Goal: Task Accomplishment & Management: Manage account settings

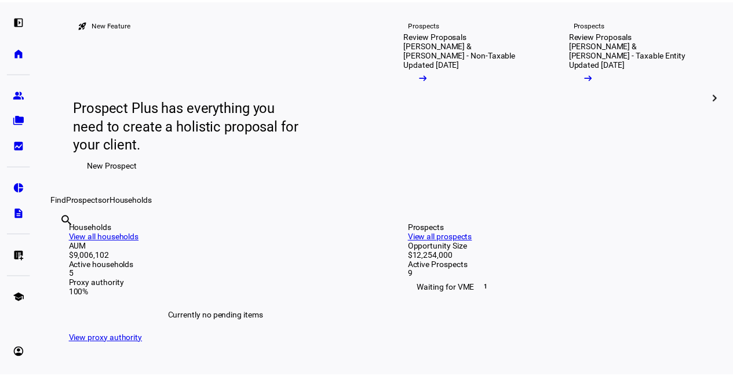
scroll to position [72, 0]
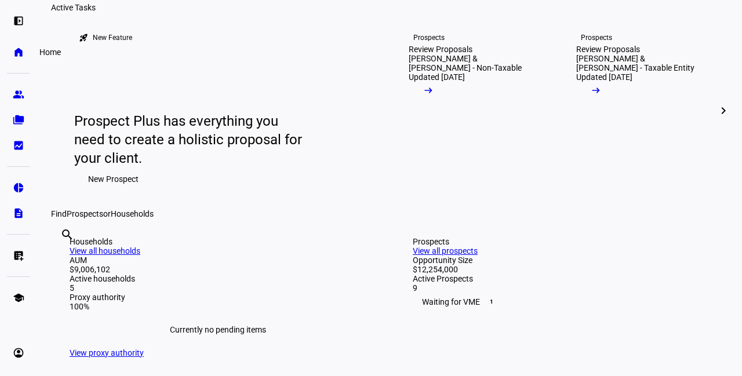
click at [18, 48] on eth-mat-symbol "home" at bounding box center [19, 52] width 12 height 12
click at [14, 19] on eth-mat-symbol "left_panel_open" at bounding box center [19, 21] width 12 height 12
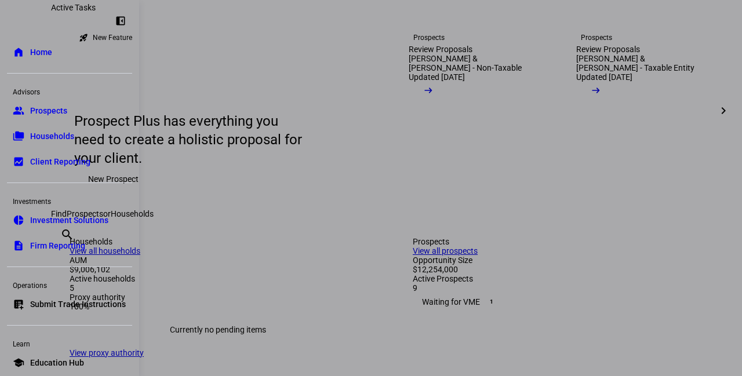
click at [77, 140] on link "folder_copy Households" at bounding box center [69, 136] width 125 height 23
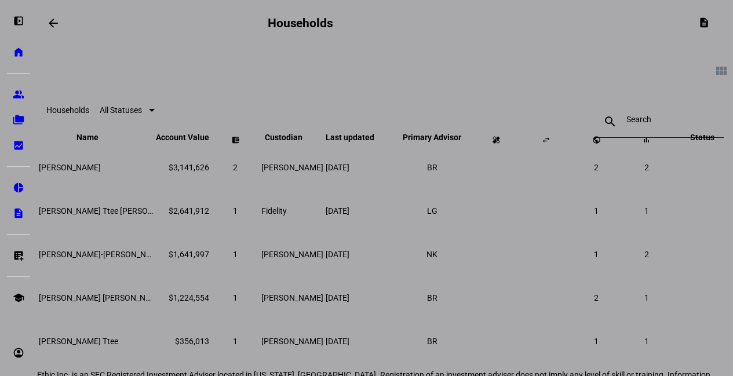
click at [103, 190] on div at bounding box center [366, 188] width 733 height 376
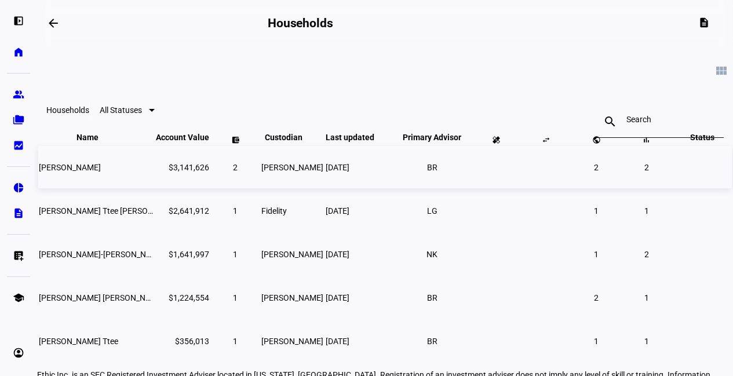
click at [101, 172] on span "[PERSON_NAME]" at bounding box center [70, 167] width 62 height 9
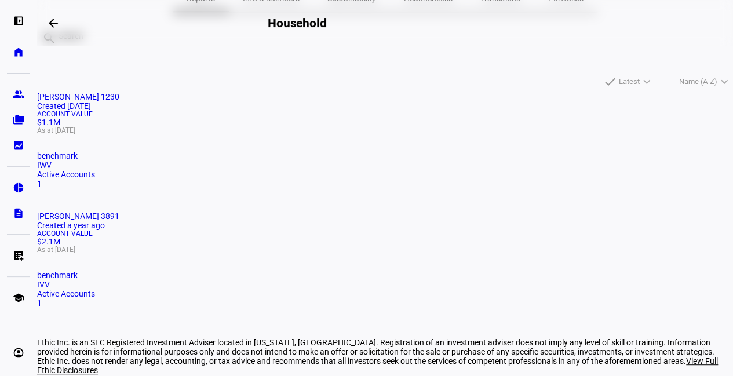
scroll to position [109, 0]
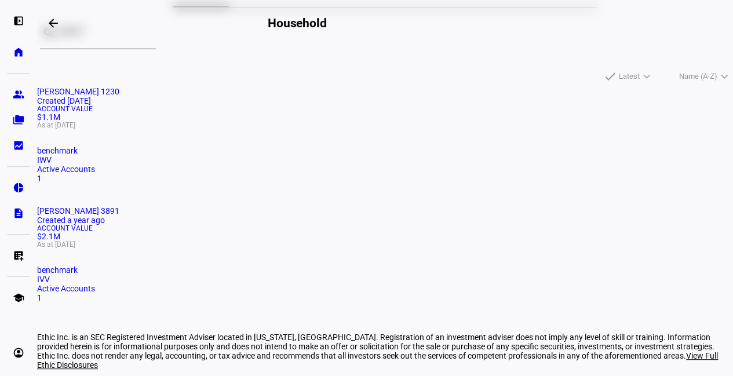
click at [362, 225] on div "Account Value $2.1M As at [DATE]" at bounding box center [385, 236] width 696 height 23
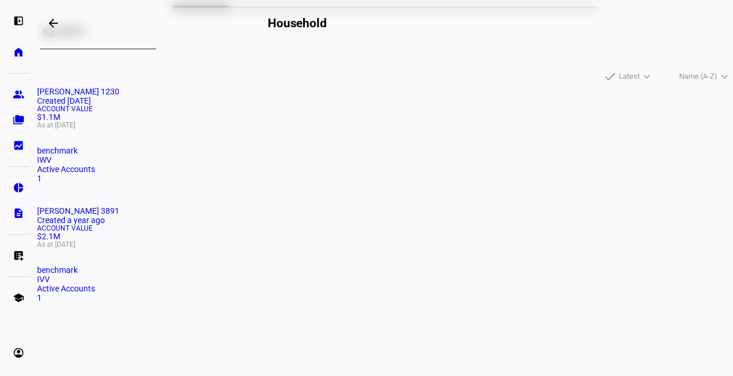
scroll to position [34, 0]
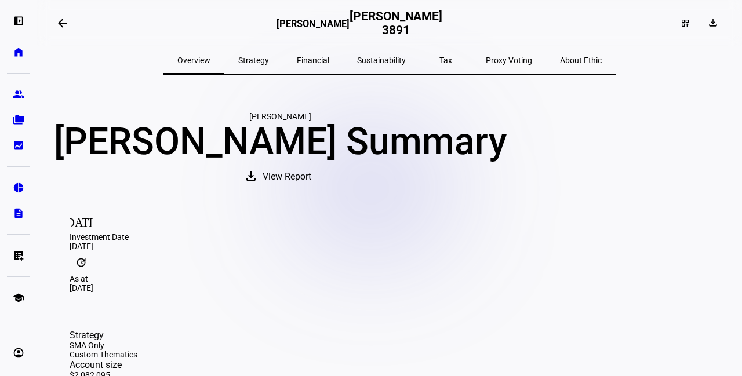
click at [17, 255] on eth-mat-symbol "list_alt_add" at bounding box center [19, 256] width 12 height 12
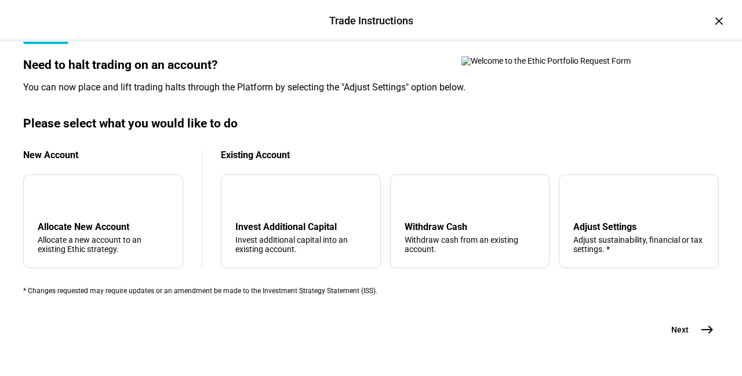
scroll to position [422, 0]
click at [446, 221] on div "Withdraw Cash Withdraw cash from an existing account." at bounding box center [470, 237] width 131 height 32
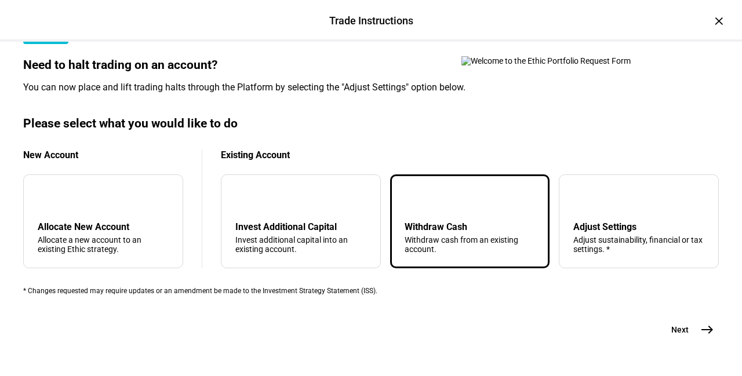
click at [696, 318] on span "east" at bounding box center [707, 329] width 23 height 23
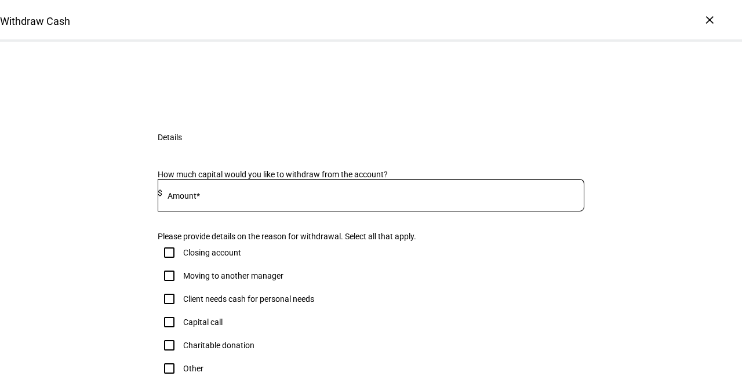
scroll to position [175, 0]
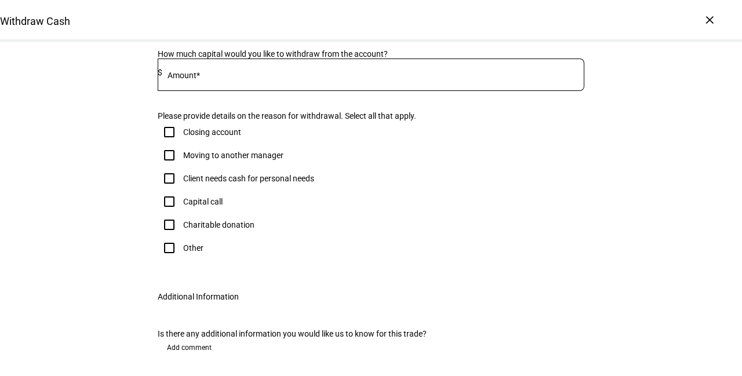
click at [316, 91] on div at bounding box center [373, 75] width 422 height 32
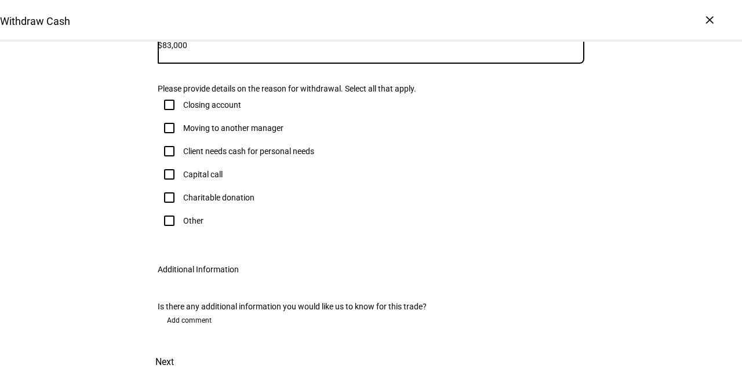
scroll to position [273, 0]
type input "83,000"
click at [278, 156] on div "Client needs cash for personal needs" at bounding box center [248, 151] width 131 height 9
click at [181, 163] on input "Client needs cash for personal needs" at bounding box center [169, 151] width 23 height 23
checkbox input "true"
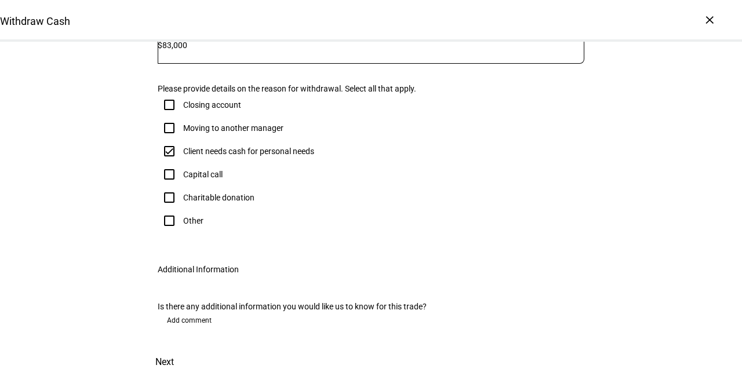
scroll to position [436, 0]
click at [199, 311] on span "Add comment" at bounding box center [189, 320] width 45 height 19
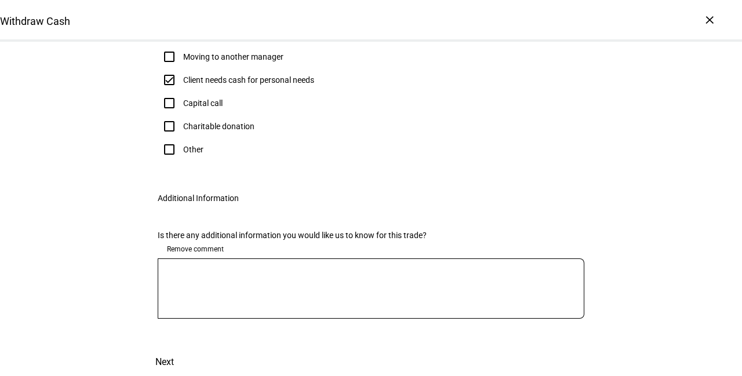
click at [227, 310] on textarea at bounding box center [371, 289] width 427 height 42
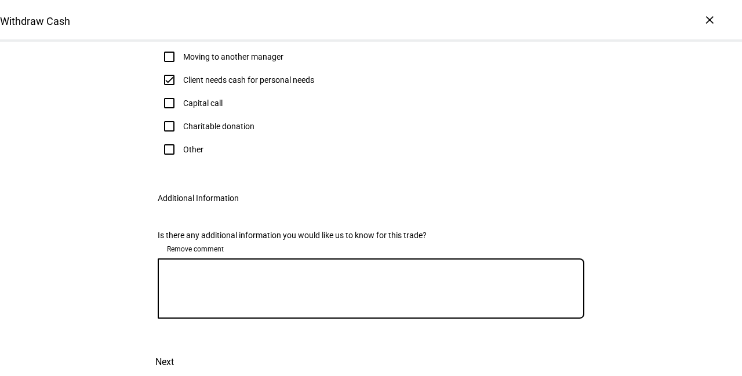
paste textarea "We would need to raise $83k in order to sell out of all flagged names. This wou…"
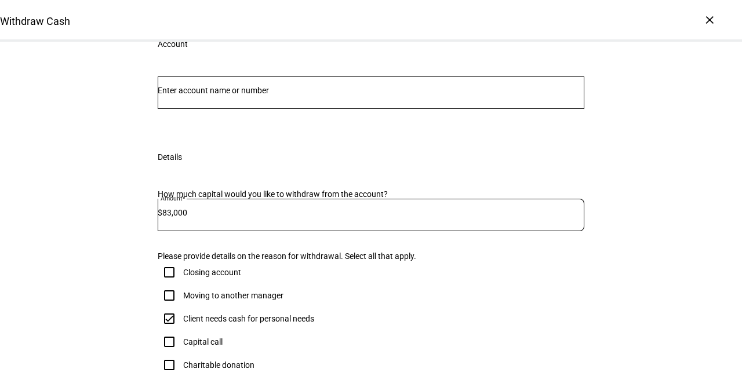
scroll to position [14, 0]
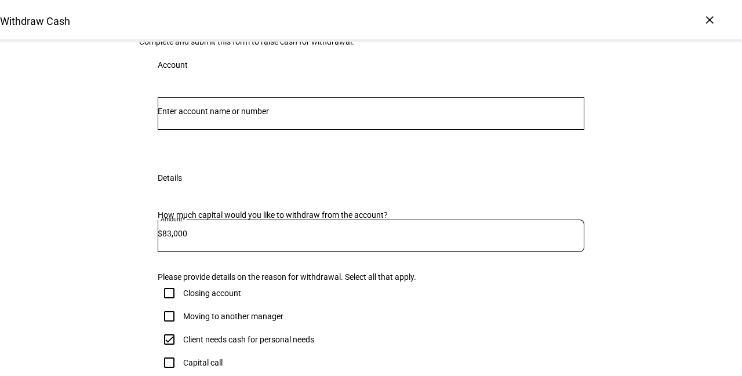
type textarea "We would need to raise $83k in order to sell out of all flagged names. This wou…"
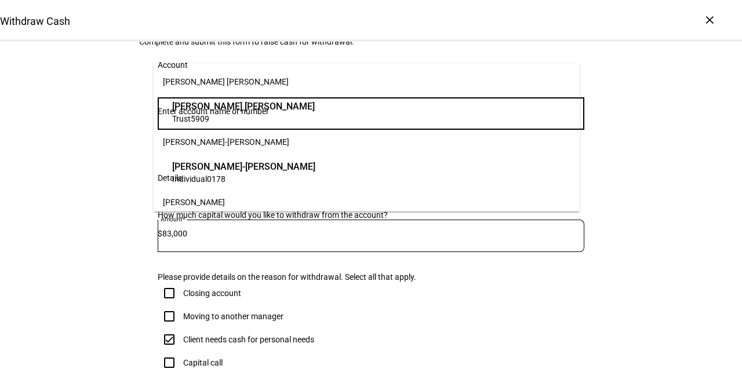
click at [290, 116] on input "Number" at bounding box center [371, 111] width 427 height 9
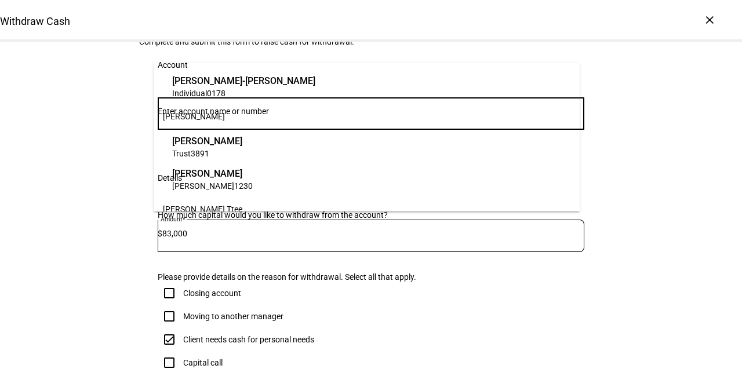
scroll to position [86, 0]
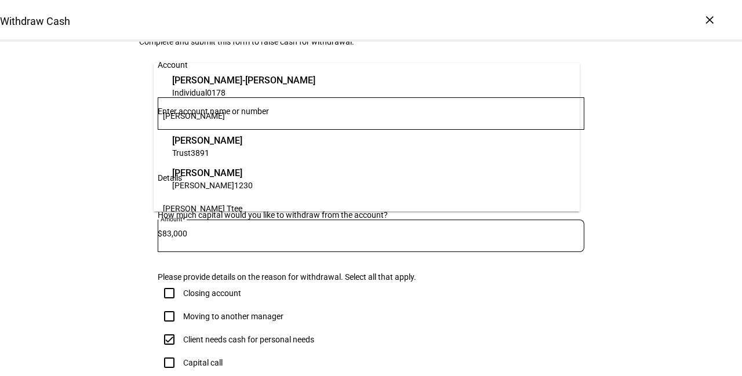
click at [242, 152] on span "Trust 3891" at bounding box center [207, 152] width 70 height 11
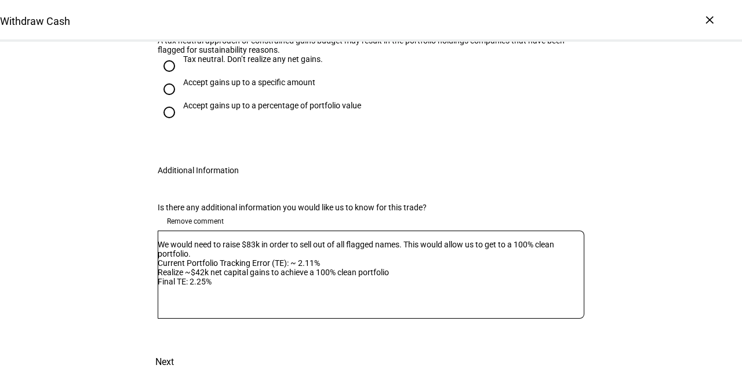
scroll to position [550, 0]
click at [231, 87] on div "Accept gains up to a specific amount" at bounding box center [249, 82] width 132 height 9
click at [181, 101] on input "Accept gains up to a specific amount" at bounding box center [169, 89] width 23 height 23
radio input "true"
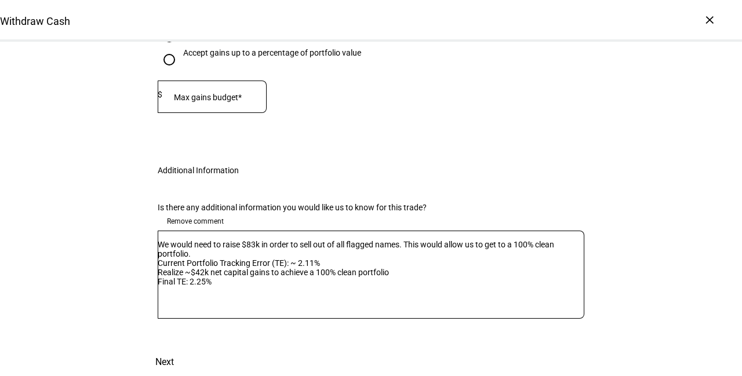
scroll to position [705, 0]
click at [202, 102] on mat-label "Max gains budget*" at bounding box center [208, 97] width 68 height 9
type input "42,000"
click at [168, 240] on textarea "We would need to raise $83k in order to sell out of all flagged names. This wou…" at bounding box center [371, 275] width 427 height 70
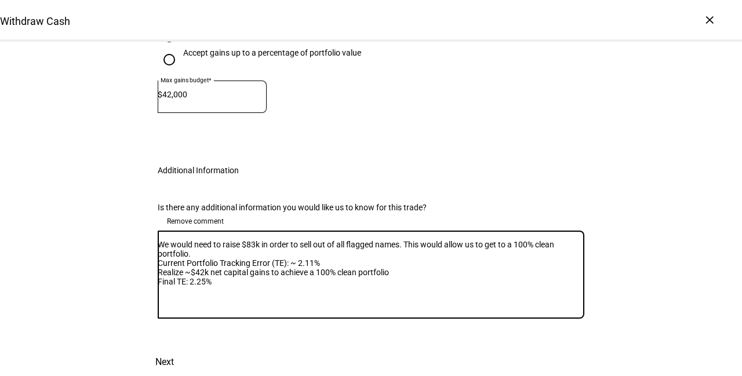
click at [174, 348] on span "Next" at bounding box center [164, 362] width 19 height 28
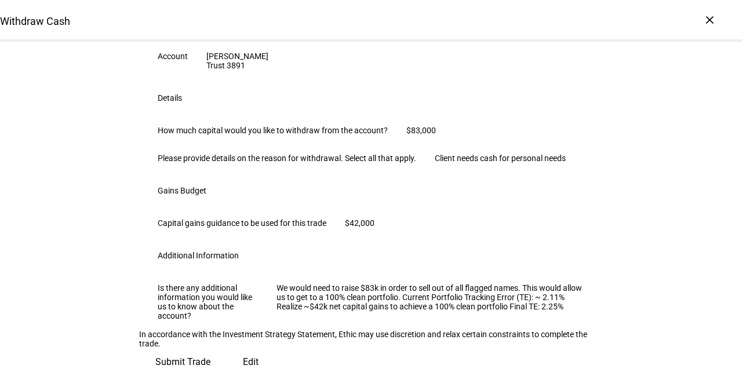
scroll to position [401, 0]
click at [210, 348] on span "Submit Trade" at bounding box center [182, 362] width 55 height 28
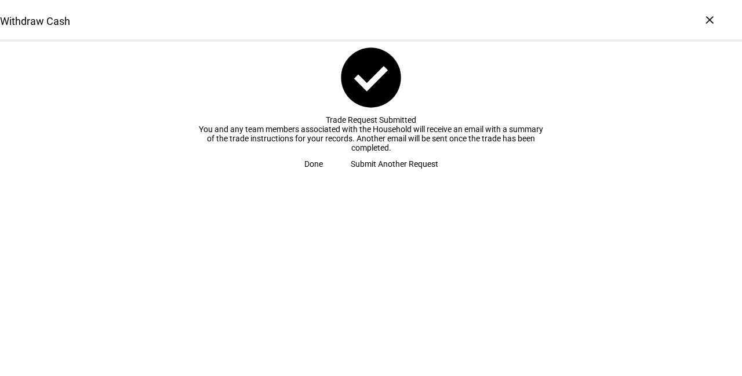
click at [323, 176] on span "Done" at bounding box center [313, 163] width 19 height 23
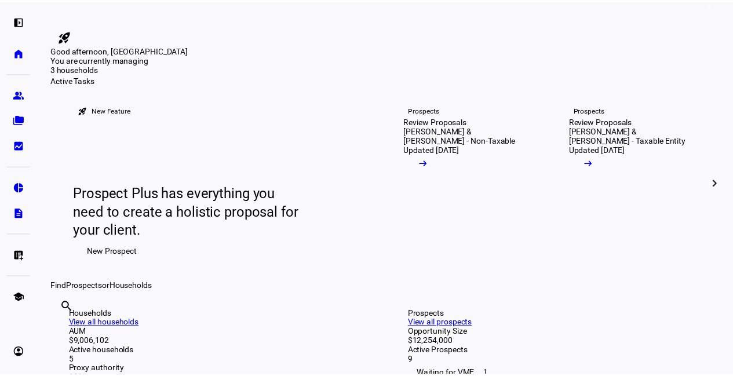
scroll to position [17, 0]
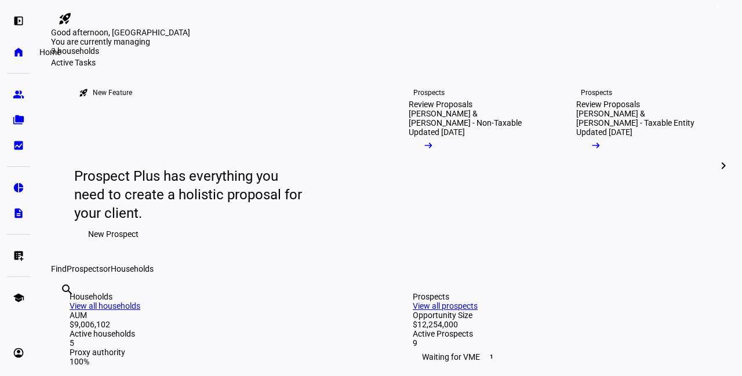
click at [16, 49] on eth-mat-symbol "home" at bounding box center [19, 52] width 12 height 12
click at [15, 20] on eth-mat-symbol "left_panel_open" at bounding box center [19, 21] width 12 height 12
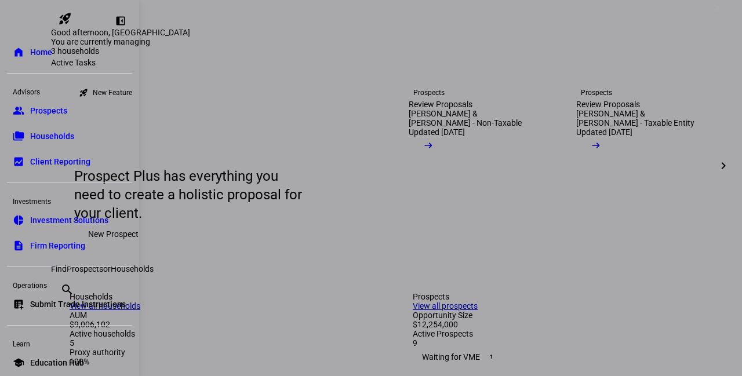
click at [75, 133] on link "folder_copy Households" at bounding box center [69, 136] width 125 height 23
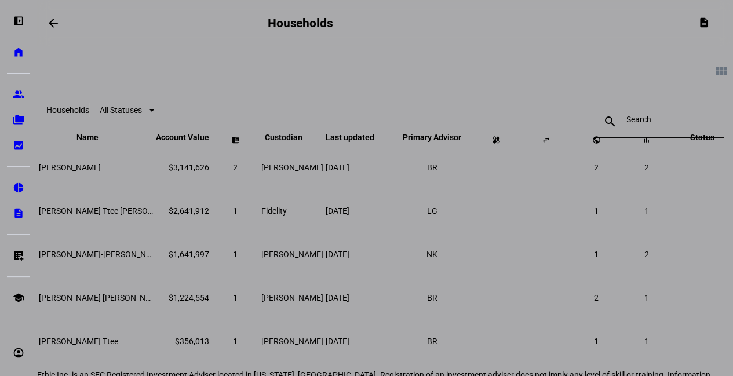
scroll to position [30, 0]
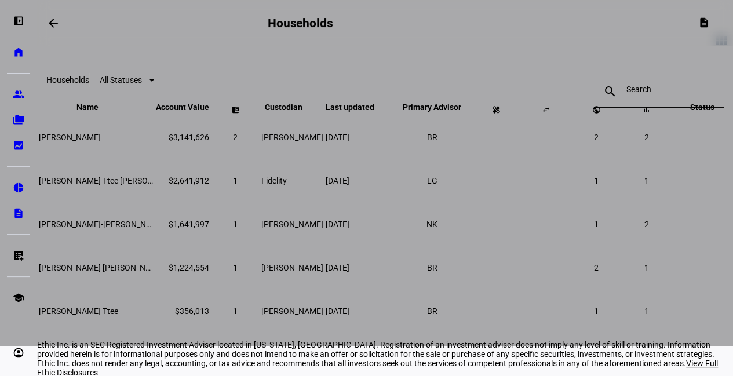
click at [125, 168] on div at bounding box center [366, 158] width 733 height 376
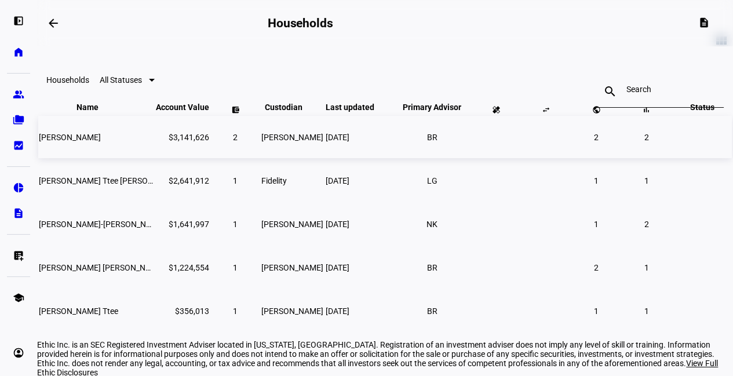
click at [101, 142] on span "[PERSON_NAME]" at bounding box center [70, 137] width 62 height 9
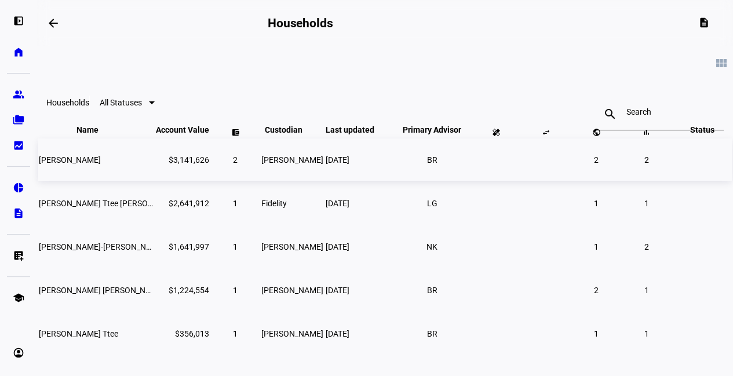
click at [122, 181] on td "[PERSON_NAME]" at bounding box center [96, 160] width 116 height 42
click at [101, 165] on span "[PERSON_NAME]" at bounding box center [70, 159] width 62 height 9
click at [109, 181] on td "[PERSON_NAME]" at bounding box center [96, 160] width 116 height 42
click at [13, 16] on eth-mat-symbol "left_panel_open" at bounding box center [19, 21] width 12 height 12
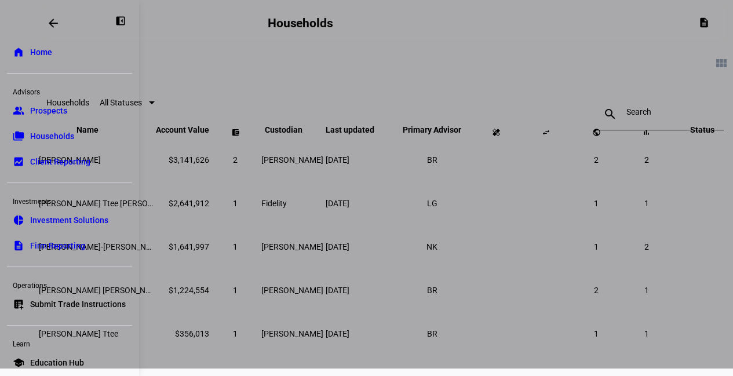
scroll to position [35, 0]
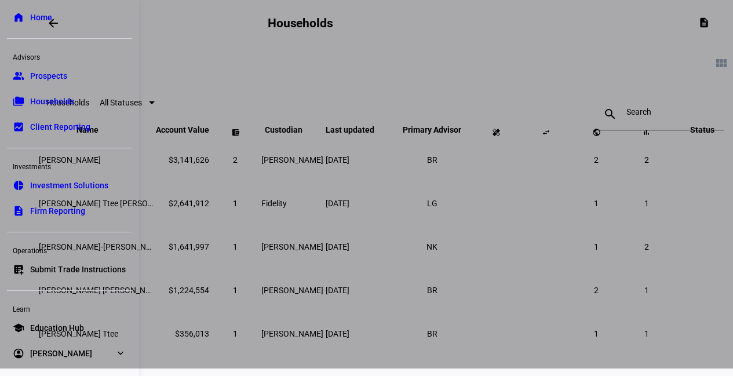
click at [244, 108] on div at bounding box center [366, 180] width 733 height 376
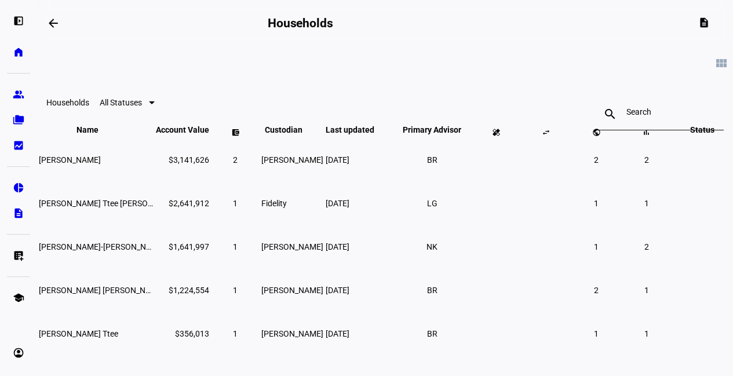
scroll to position [0, 0]
click at [101, 165] on span "[PERSON_NAME]" at bounding box center [70, 159] width 62 height 9
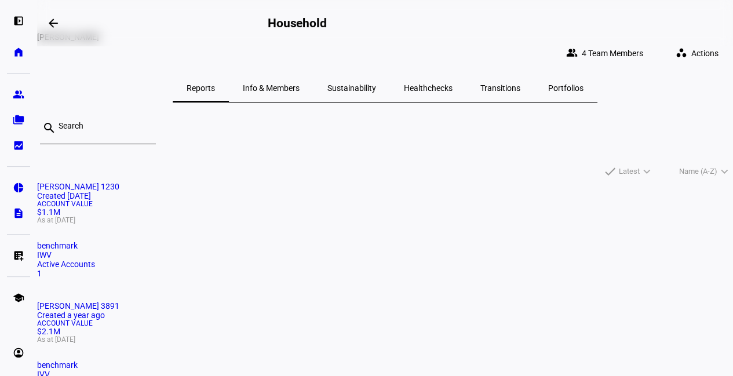
scroll to position [13, 0]
click at [15, 16] on eth-mat-symbol "left_panel_open" at bounding box center [19, 21] width 12 height 12
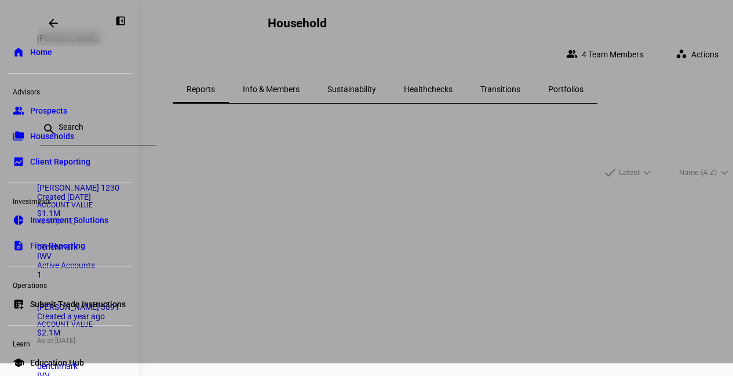
click at [64, 140] on span "Households" at bounding box center [52, 136] width 44 height 12
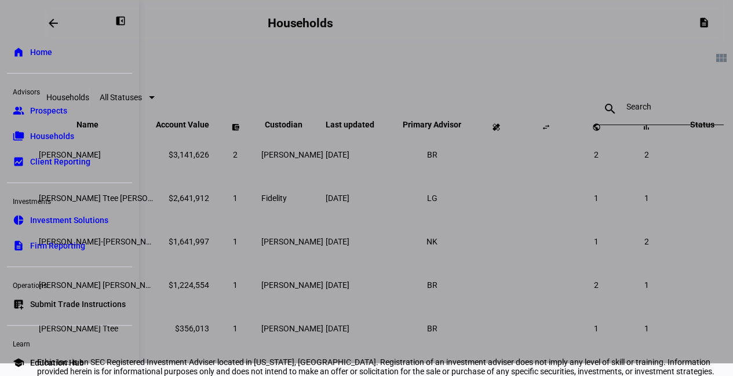
click at [283, 106] on div at bounding box center [366, 175] width 733 height 376
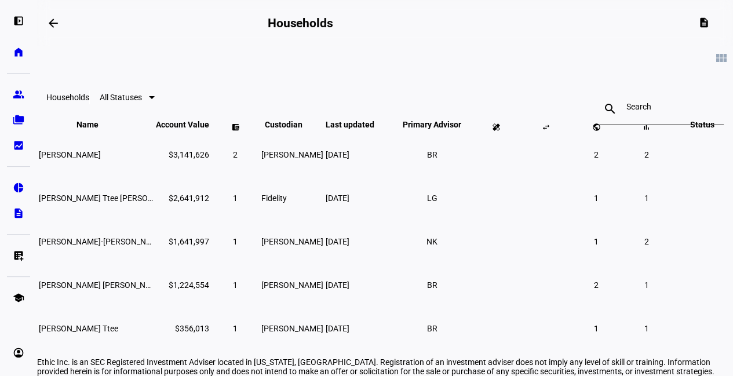
scroll to position [86, 0]
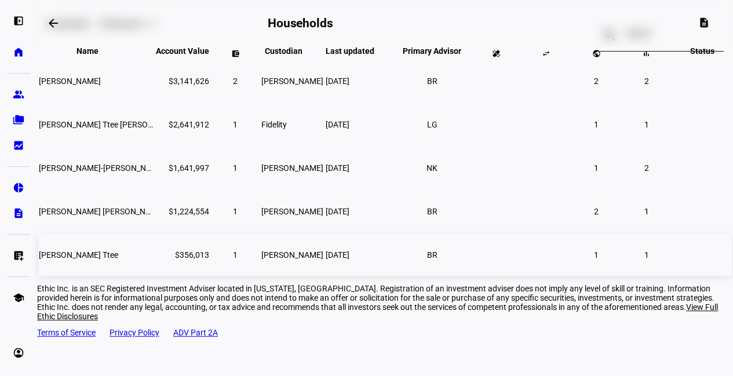
click at [118, 260] on span "[PERSON_NAME] Ttee" at bounding box center [78, 254] width 79 height 9
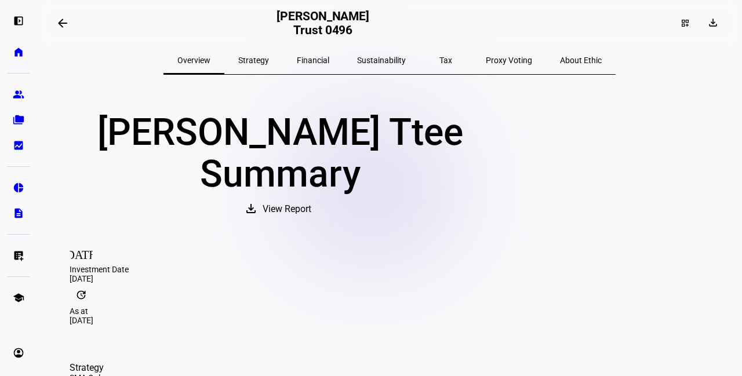
click at [269, 61] on span "Strategy" at bounding box center [253, 60] width 31 height 8
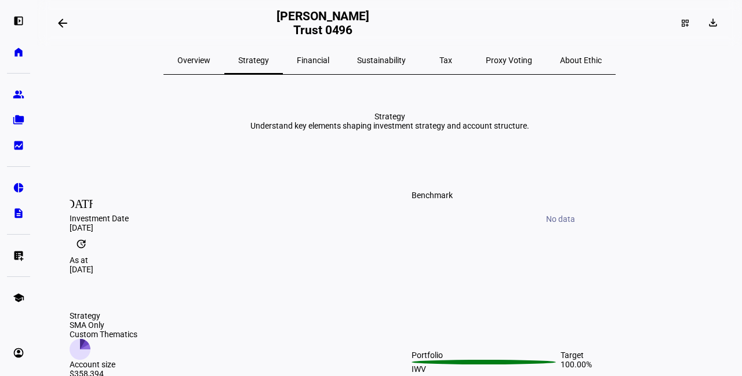
click at [329, 66] on span "Financial" at bounding box center [313, 60] width 32 height 28
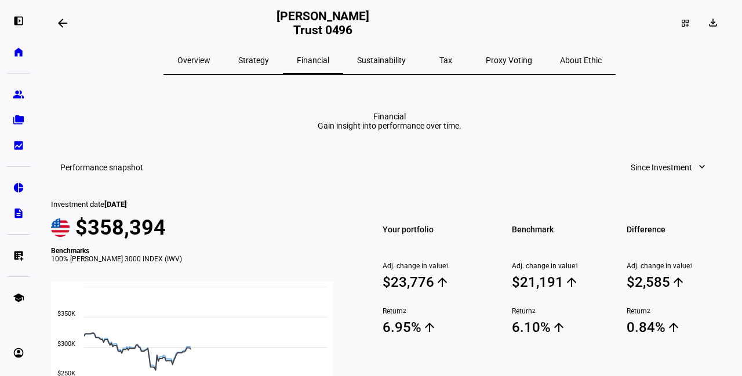
click at [392, 63] on span "Sustainability" at bounding box center [381, 60] width 49 height 8
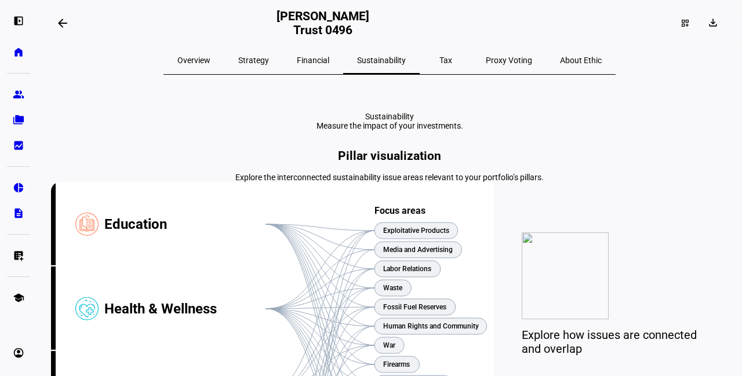
click at [486, 64] on span "Proxy Voting" at bounding box center [509, 60] width 46 height 8
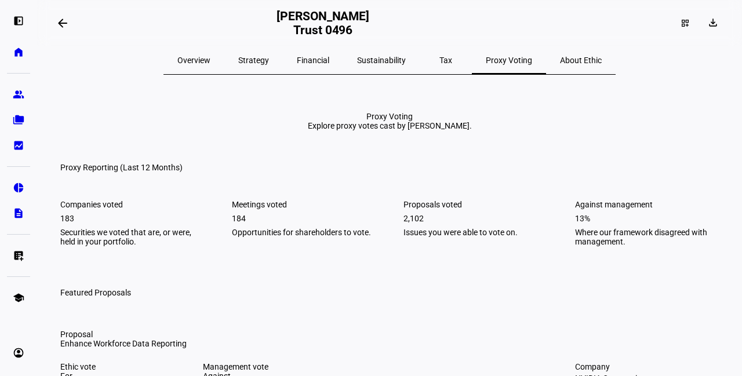
click at [422, 65] on div "Tax" at bounding box center [446, 60] width 52 height 28
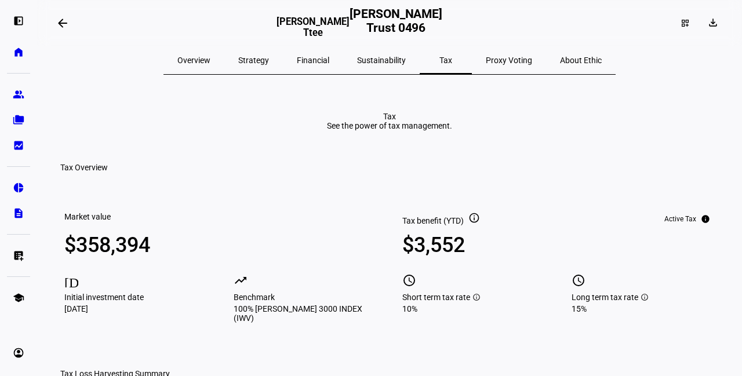
click at [65, 17] on span at bounding box center [63, 23] width 28 height 28
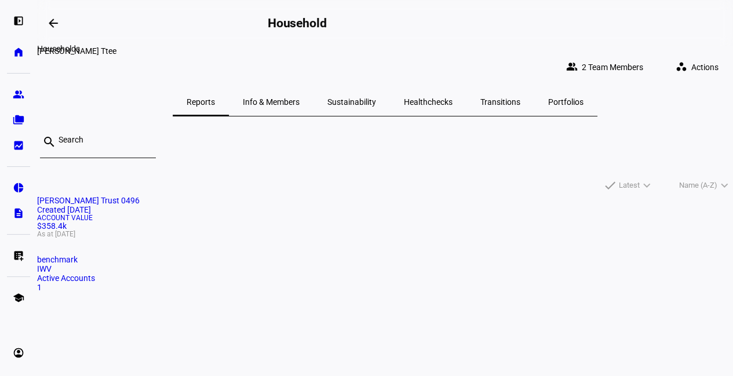
click at [54, 19] on mat-icon "arrow_backwards" at bounding box center [53, 23] width 14 height 14
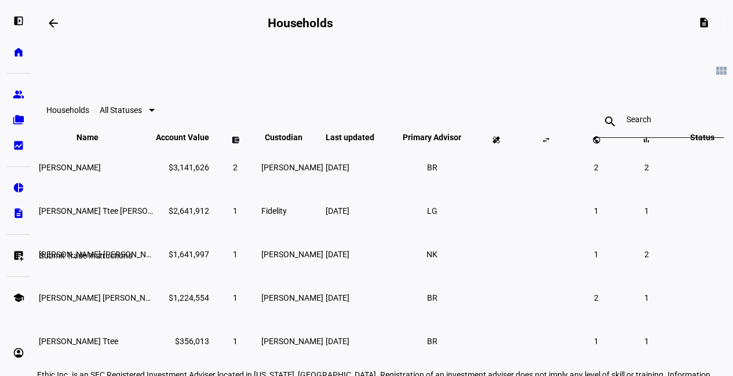
click at [19, 258] on eth-mat-symbol "list_alt_add" at bounding box center [19, 256] width 12 height 12
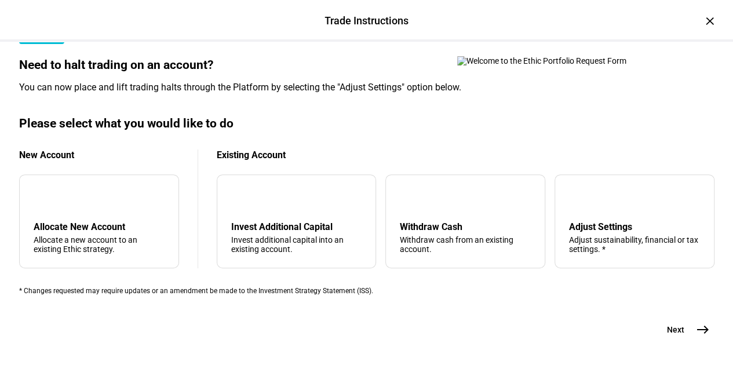
scroll to position [420, 0]
click at [152, 221] on div "Allocate New Account" at bounding box center [99, 226] width 131 height 11
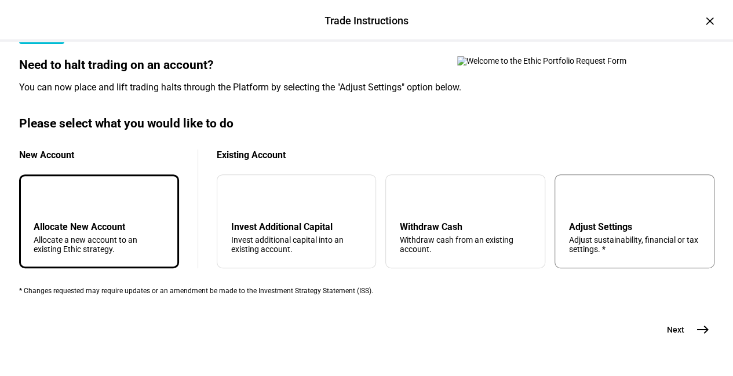
click at [628, 175] on div "tune Adjust Settings Adjust sustainability, financial or tax settings. *" at bounding box center [635, 222] width 160 height 94
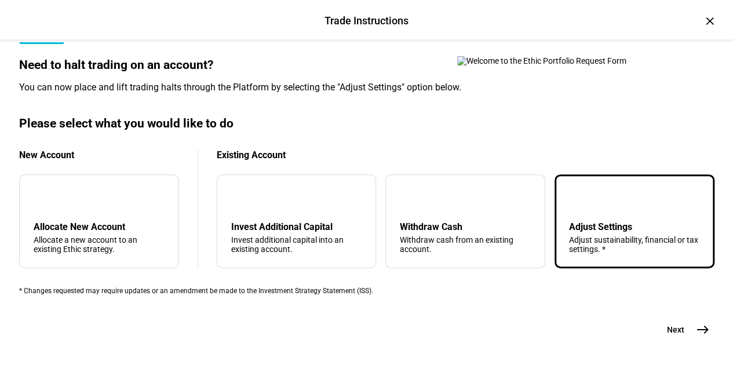
click at [696, 323] on mat-icon "east" at bounding box center [703, 330] width 14 height 14
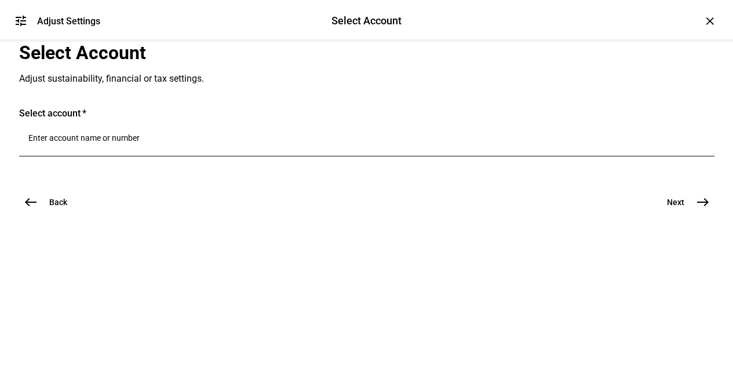
scroll to position [0, 0]
click at [188, 157] on div at bounding box center [366, 140] width 677 height 32
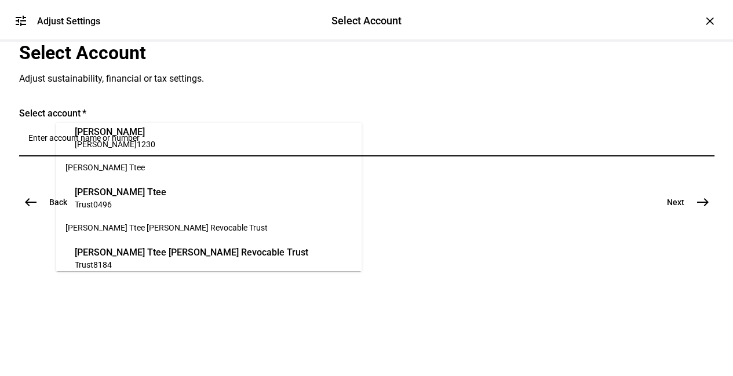
scroll to position [188, 0]
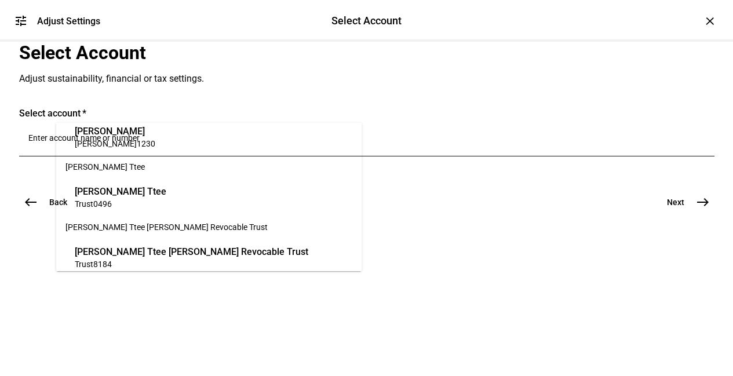
click at [165, 194] on span "[PERSON_NAME] Ttee" at bounding box center [121, 191] width 92 height 13
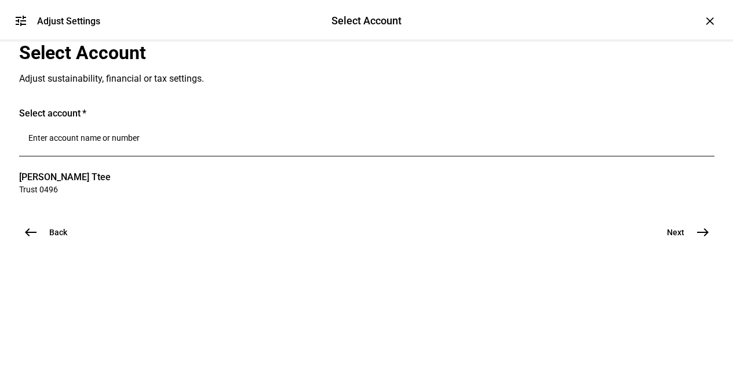
scroll to position [111, 0]
click at [699, 239] on mat-icon "east" at bounding box center [703, 233] width 14 height 14
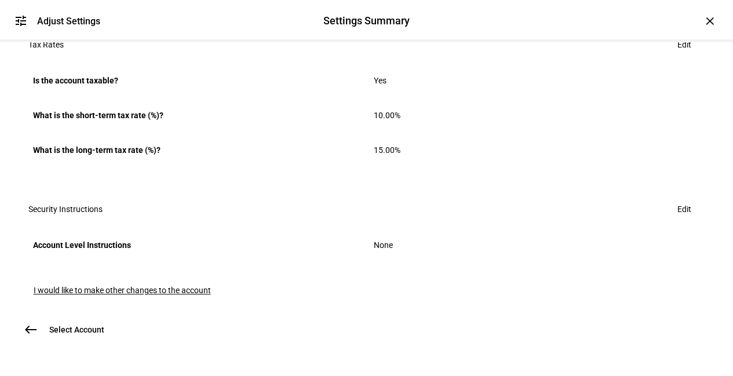
scroll to position [777, 0]
click at [177, 286] on span "I would like to make other changes to the account" at bounding box center [122, 290] width 177 height 9
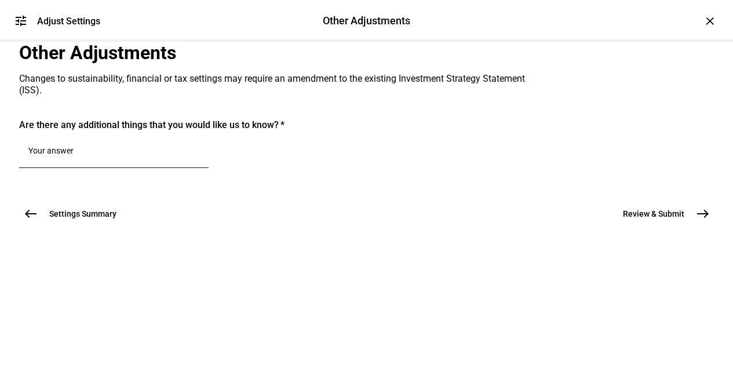
scroll to position [37, 0]
click at [161, 157] on textarea at bounding box center [113, 151] width 171 height 12
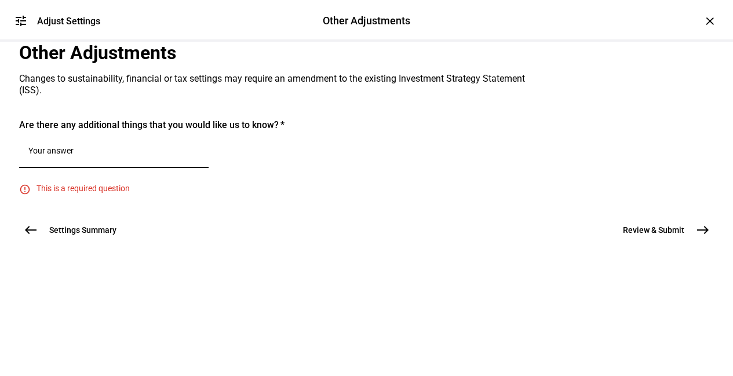
paste textarea "We would need to raise $7k in order to sell out of all flagged names. This woul…"
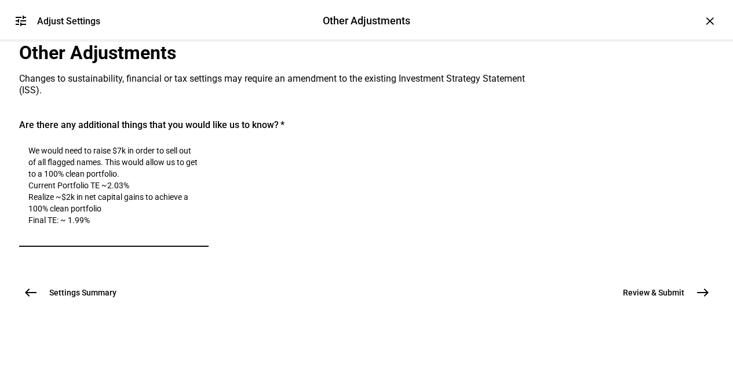
drag, startPoint x: 142, startPoint y: 271, endPoint x: 56, endPoint y: 252, distance: 88.5
click at [56, 247] on div "We would need to raise $7k in order to sell out of all flagged names. This woul…" at bounding box center [114, 191] width 190 height 111
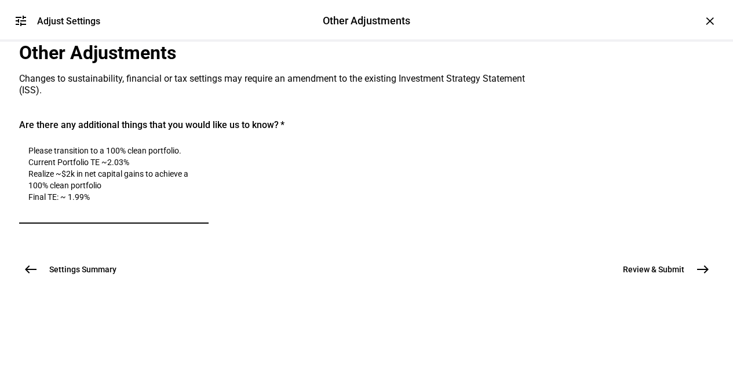
click at [153, 215] on textarea "Please transition to a 100% clean portfolio. Current Portfolio TE ~2.03% Realiz…" at bounding box center [113, 180] width 171 height 70
click at [199, 215] on textarea "Please transition to a 100% clean portfolio. Current Portfolio TE ~2.03% Realiz…" at bounding box center [113, 180] width 171 height 70
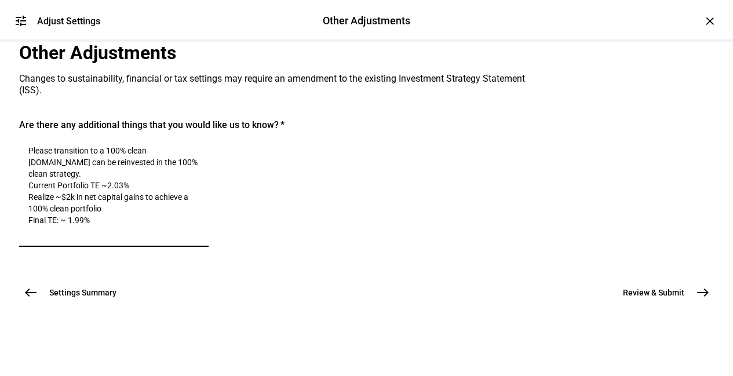
scroll to position [171, 0]
type textarea "Please transition to a 100% clean [DOMAIN_NAME] can be reinvested in the 100% c…"
click at [663, 299] on span "Review & Submit" at bounding box center [653, 293] width 61 height 12
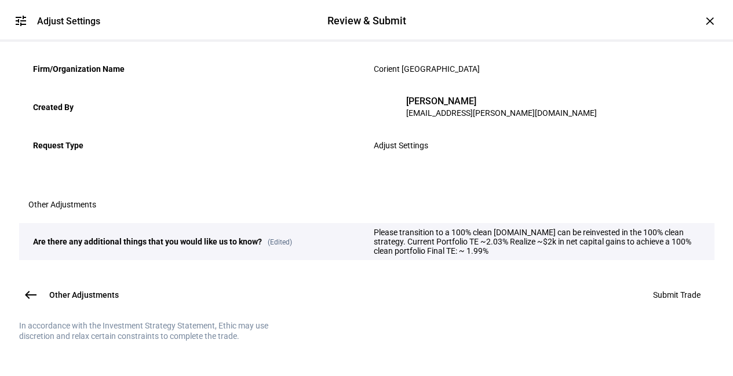
scroll to position [299, 0]
click at [662, 290] on span "Submit Trade" at bounding box center [677, 294] width 48 height 9
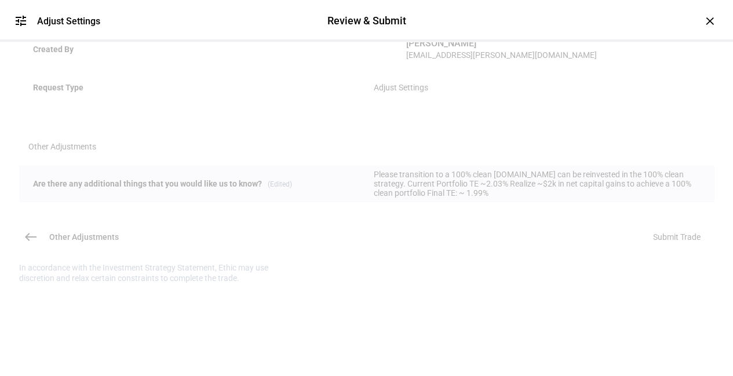
scroll to position [100, 0]
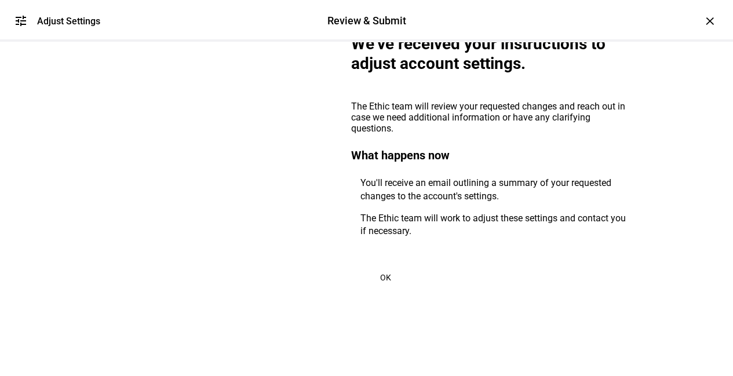
click at [380, 273] on span "OK" at bounding box center [385, 277] width 11 height 9
